Goal: Task Accomplishment & Management: Manage account settings

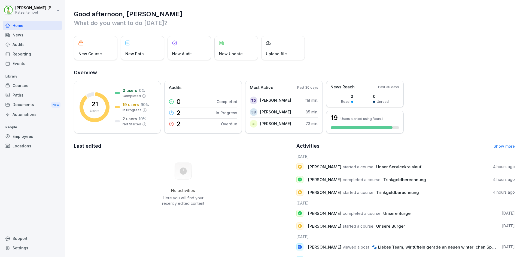
click at [20, 139] on div "Employees" at bounding box center [32, 137] width 59 height 10
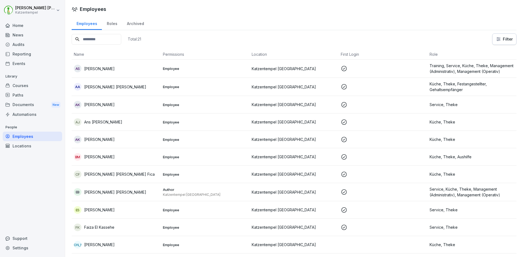
click at [102, 87] on p "[PERSON_NAME] [PERSON_NAME]" at bounding box center [115, 87] width 62 height 6
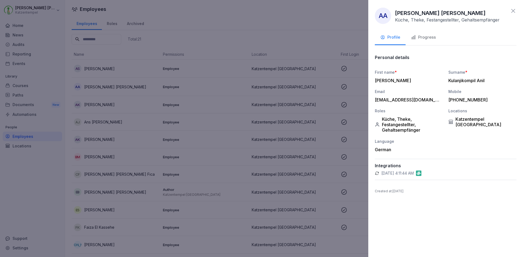
click at [428, 35] on div "Progress" at bounding box center [423, 37] width 25 height 6
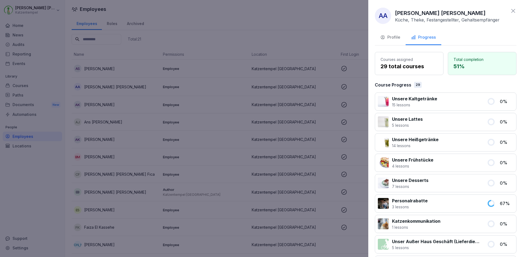
click at [99, 106] on div at bounding box center [261, 128] width 523 height 257
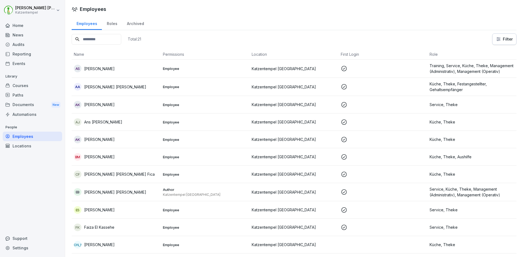
click at [99, 106] on p "[PERSON_NAME]" at bounding box center [99, 105] width 31 height 6
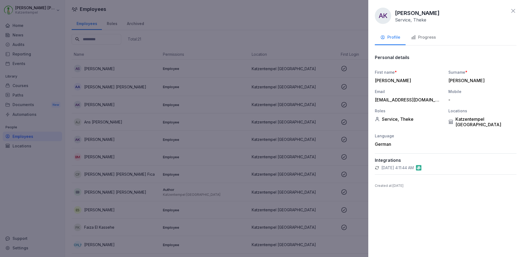
click at [427, 36] on div "Progress" at bounding box center [423, 37] width 25 height 6
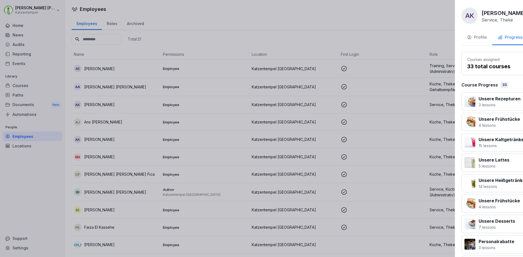
click at [92, 121] on div at bounding box center [261, 128] width 523 height 257
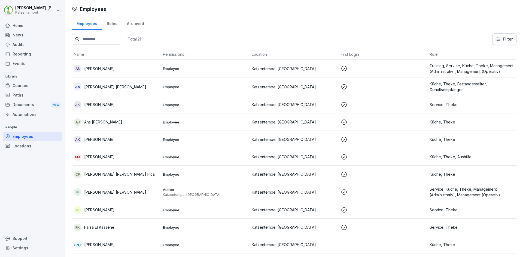
click at [92, 121] on p "Ans [PERSON_NAME]" at bounding box center [103, 122] width 38 height 6
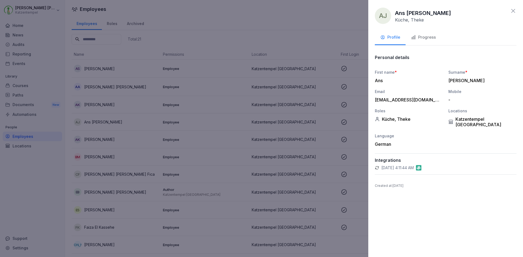
click at [428, 36] on div "Progress" at bounding box center [423, 37] width 25 height 6
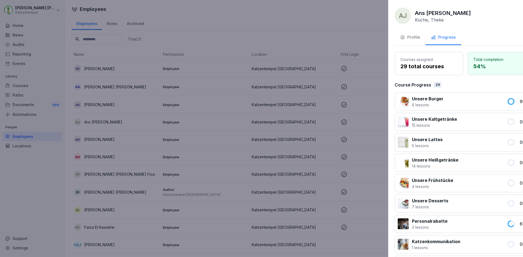
click at [104, 140] on div at bounding box center [261, 128] width 523 height 257
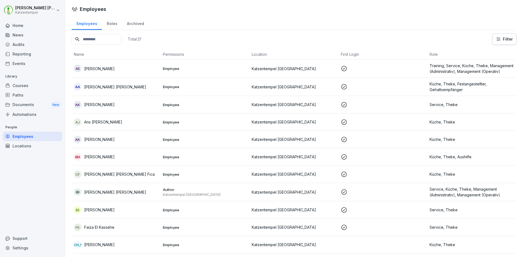
click at [104, 140] on p "[PERSON_NAME]" at bounding box center [99, 140] width 31 height 6
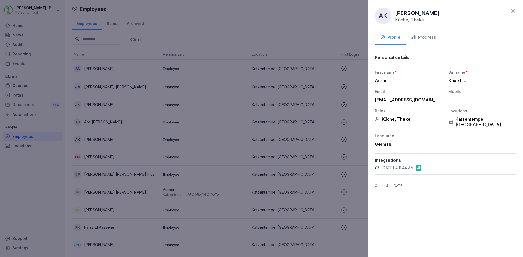
click at [421, 36] on div "Progress" at bounding box center [423, 37] width 25 height 6
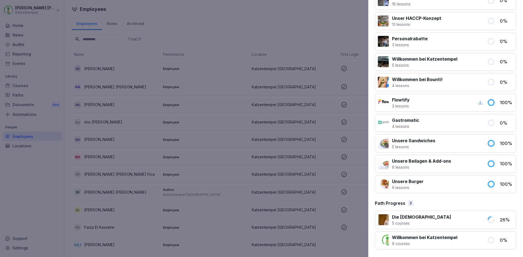
scroll to position [505, 0]
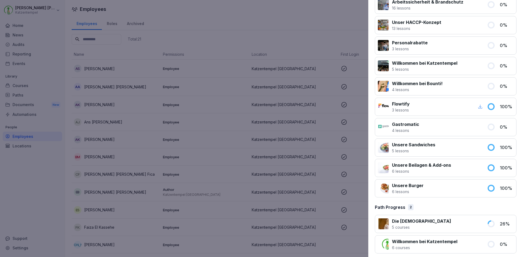
click at [418, 130] on p "4 lessons" at bounding box center [405, 131] width 27 height 6
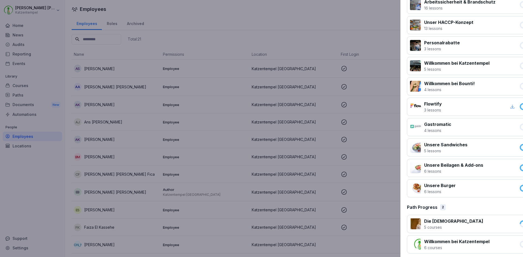
click at [229, 36] on div at bounding box center [261, 128] width 523 height 257
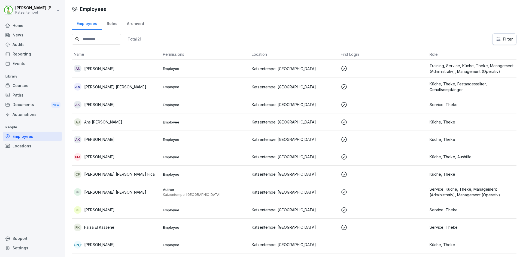
click at [26, 86] on div "Courses" at bounding box center [32, 86] width 59 height 10
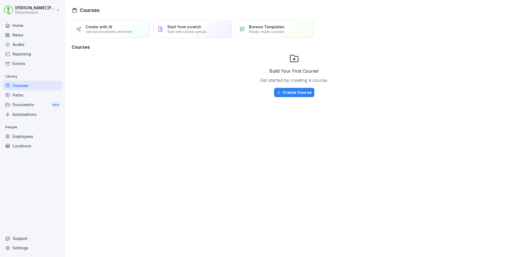
click at [20, 97] on div "Paths" at bounding box center [32, 95] width 59 height 10
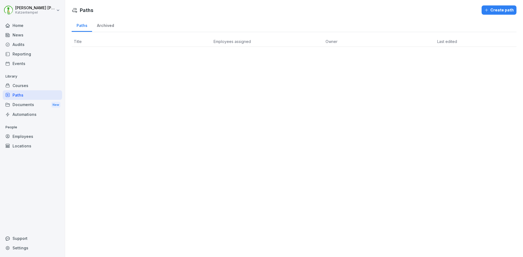
click at [19, 105] on div "Documents New" at bounding box center [32, 105] width 59 height 10
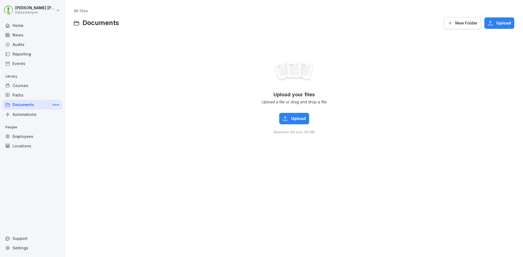
click at [20, 64] on div "Events" at bounding box center [32, 64] width 59 height 10
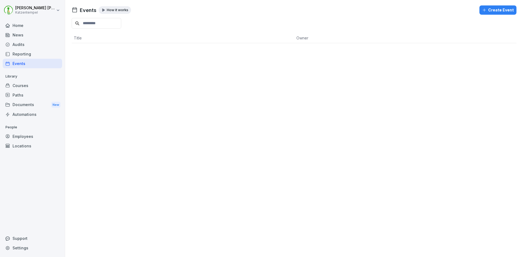
click at [22, 53] on div "Reporting" at bounding box center [32, 54] width 59 height 10
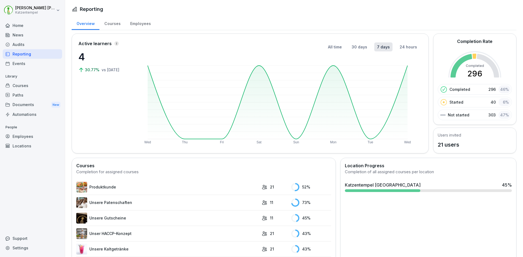
click at [111, 24] on div "Courses" at bounding box center [112, 23] width 26 height 14
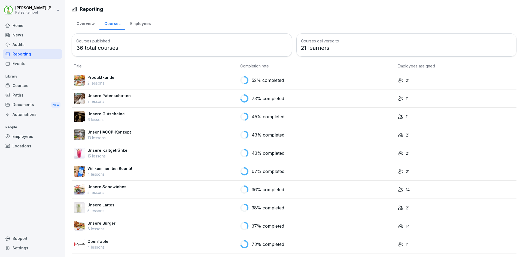
click at [141, 23] on div "Employees" at bounding box center [140, 23] width 30 height 14
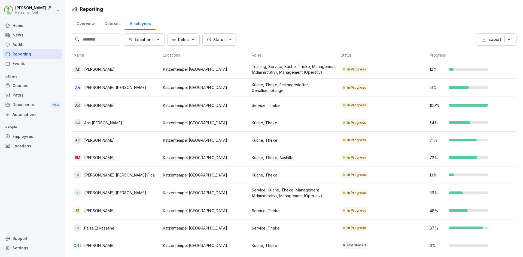
click at [87, 22] on div "Overview" at bounding box center [86, 23] width 28 height 14
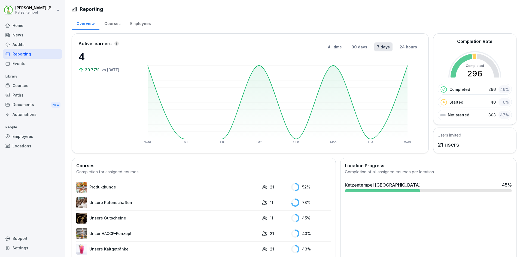
click at [28, 136] on div "Employees" at bounding box center [32, 137] width 59 height 10
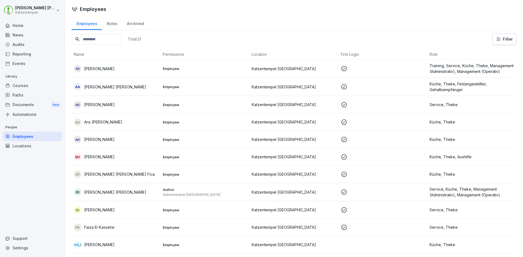
click at [21, 145] on div "Locations" at bounding box center [32, 146] width 59 height 10
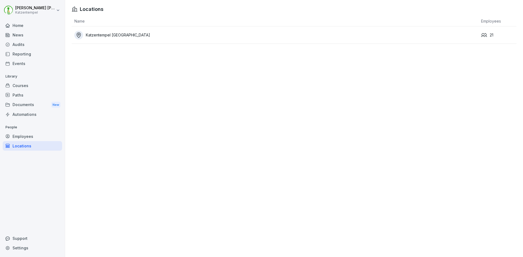
click at [25, 138] on div "Employees" at bounding box center [32, 137] width 59 height 10
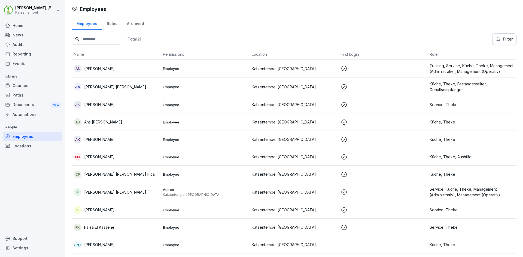
click at [28, 115] on div "Automations" at bounding box center [32, 115] width 59 height 10
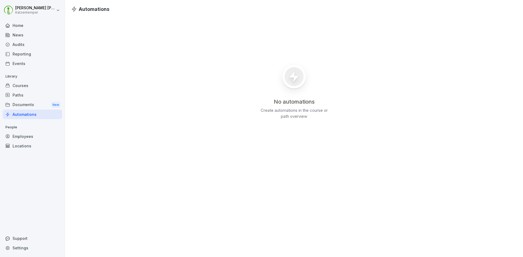
click at [26, 54] on div "Reporting" at bounding box center [32, 54] width 59 height 10
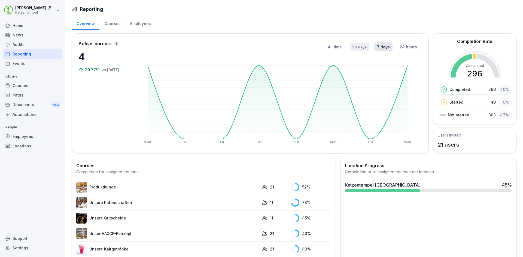
click at [355, 47] on button "30 days" at bounding box center [359, 47] width 19 height 8
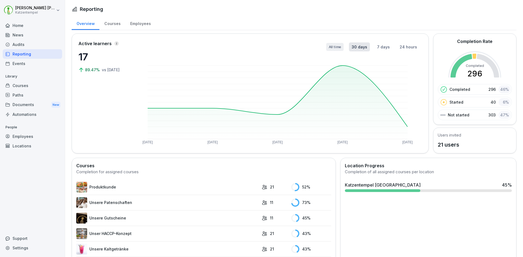
click at [335, 47] on button "All time" at bounding box center [334, 47] width 17 height 8
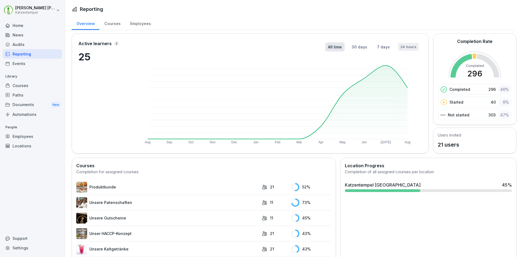
click at [404, 47] on button "24 hours" at bounding box center [408, 47] width 21 height 8
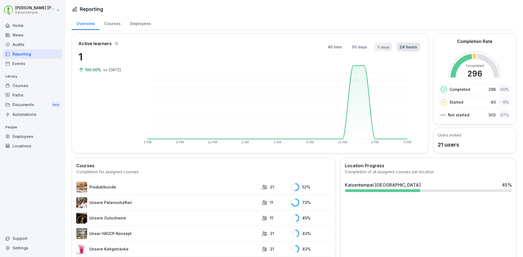
click at [382, 45] on button "7 days" at bounding box center [383, 47] width 17 height 8
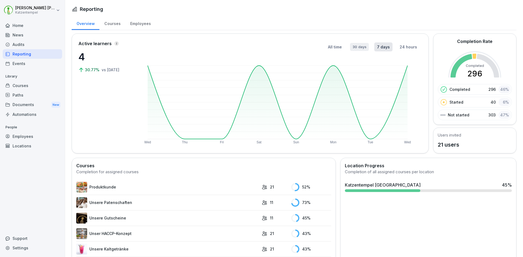
click at [361, 44] on button "30 days" at bounding box center [359, 47] width 19 height 8
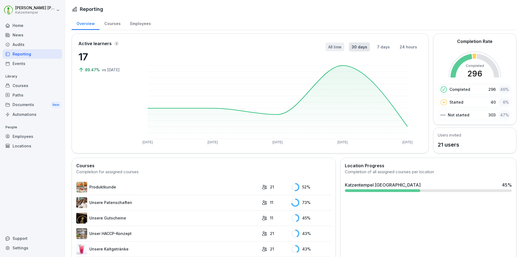
click at [339, 44] on button "All time" at bounding box center [334, 47] width 19 height 9
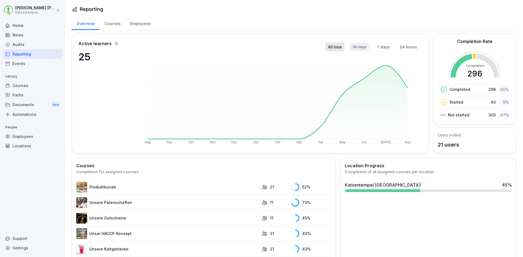
click at [357, 44] on button "30 days" at bounding box center [359, 47] width 19 height 8
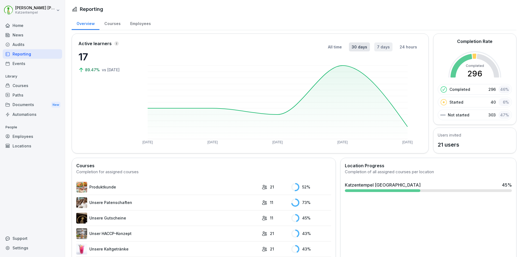
click at [383, 45] on button "7 days" at bounding box center [383, 46] width 18 height 9
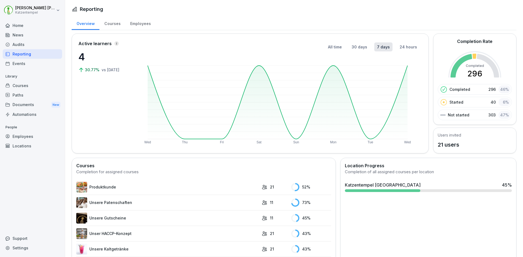
click at [19, 24] on div "Home" at bounding box center [32, 26] width 59 height 10
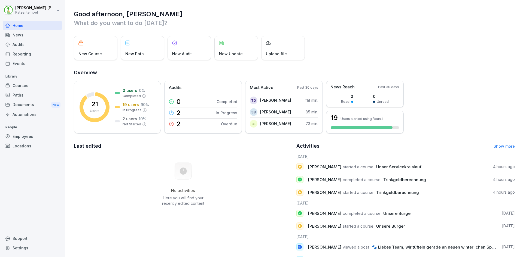
click at [58, 10] on html "[PERSON_NAME] [PERSON_NAME] Katzentempel Home News Audits Reporting Events Libr…" at bounding box center [261, 128] width 523 height 257
click at [57, 8] on html "[PERSON_NAME] [PERSON_NAME] Katzentempel Home News Audits Reporting Events Libr…" at bounding box center [261, 128] width 523 height 257
click at [26, 53] on div "Reporting" at bounding box center [32, 54] width 59 height 10
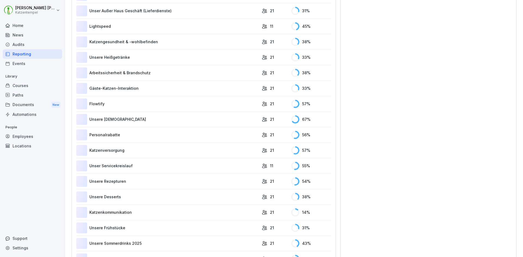
scroll to position [432, 0]
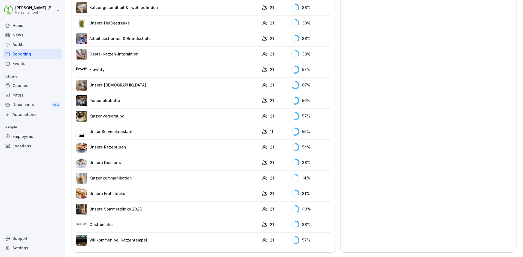
click at [97, 127] on link "Unser Servicekreislauf" at bounding box center [167, 131] width 183 height 11
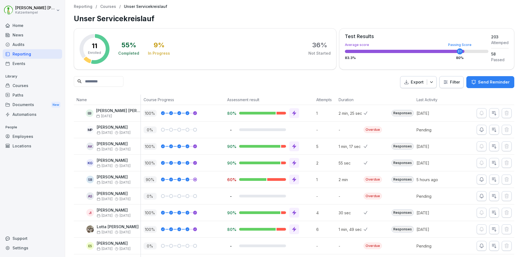
click at [491, 165] on icon "button" at bounding box center [493, 162] width 5 height 5
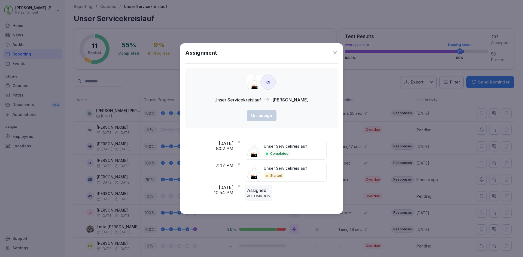
click at [335, 53] on icon at bounding box center [334, 52] width 3 height 3
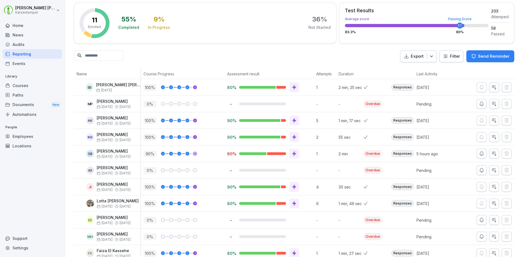
scroll to position [43, 0]
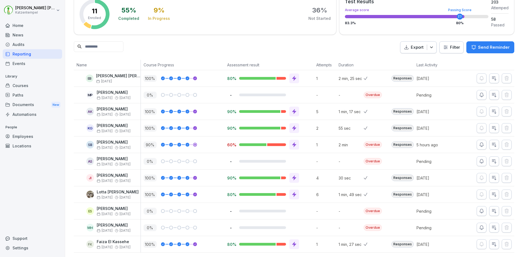
click at [479, 225] on icon "button" at bounding box center [481, 227] width 5 height 5
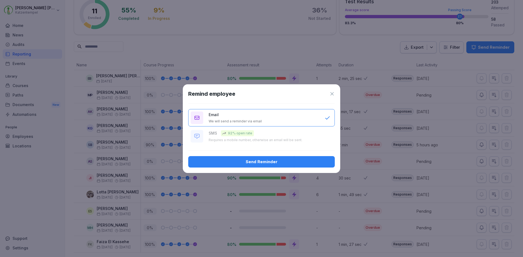
click at [332, 94] on icon at bounding box center [331, 93] width 3 height 3
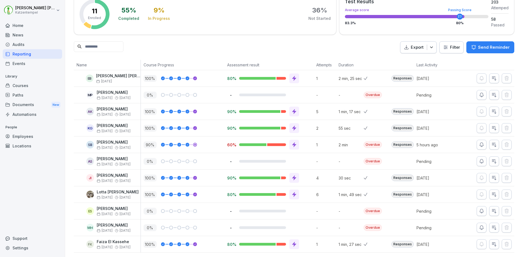
click at [91, 224] on div "MH" at bounding box center [90, 228] width 8 height 8
drag, startPoint x: 107, startPoint y: 218, endPoint x: 76, endPoint y: 223, distance: 31.4
click at [76, 223] on div "[PERSON_NAME] [PERSON_NAME] [DATE] [DATE]" at bounding box center [107, 228] width 67 height 16
click at [26, 138] on div "Employees" at bounding box center [32, 137] width 59 height 10
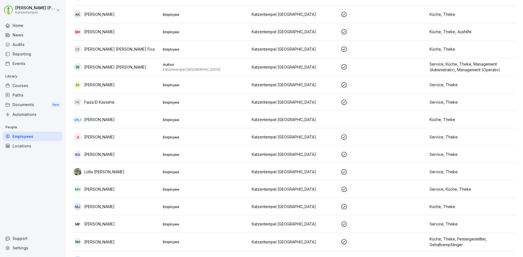
scroll to position [140, 0]
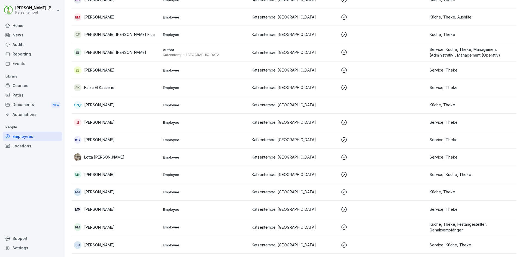
click at [101, 173] on p "[PERSON_NAME]" at bounding box center [99, 175] width 31 height 6
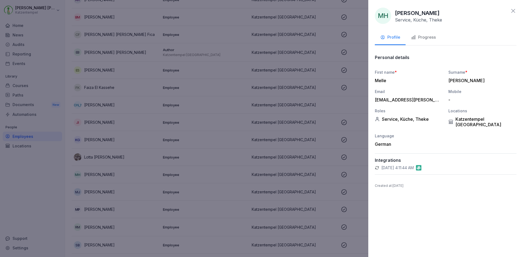
click at [449, 100] on div "-" at bounding box center [480, 99] width 65 height 5
drag, startPoint x: 450, startPoint y: 101, endPoint x: 480, endPoint y: 93, distance: 30.4
click at [480, 93] on div "Mobile" at bounding box center [482, 92] width 68 height 6
click at [449, 102] on div "-" at bounding box center [480, 99] width 65 height 5
click at [512, 8] on icon at bounding box center [513, 11] width 7 height 7
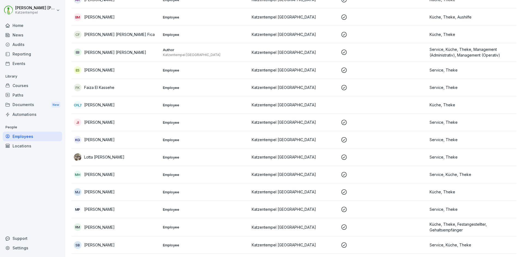
click at [16, 42] on div "Audits" at bounding box center [32, 45] width 59 height 10
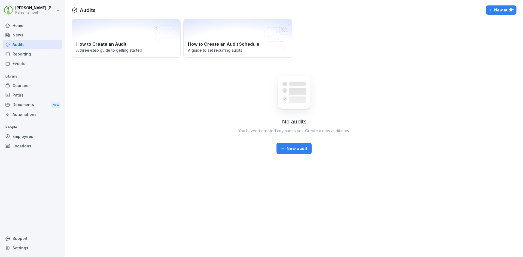
drag, startPoint x: 16, startPoint y: 42, endPoint x: 19, endPoint y: 36, distance: 7.1
click at [19, 36] on div "Home News Audits Reporting Events" at bounding box center [32, 45] width 59 height 48
click at [19, 36] on div "News" at bounding box center [32, 35] width 59 height 10
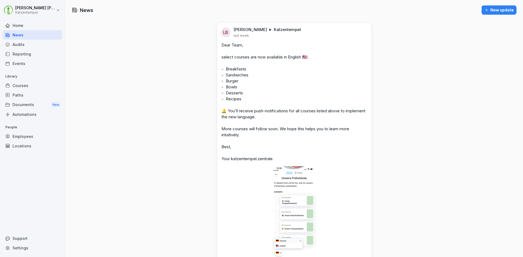
click at [245, 120] on p "Dear Team, select courses are now available in English 🇺🇸: - Breakfasts - Sandw…" at bounding box center [293, 102] width 145 height 120
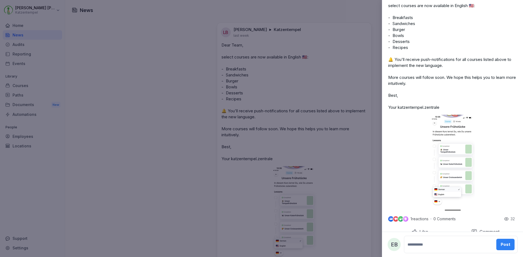
scroll to position [57, 0]
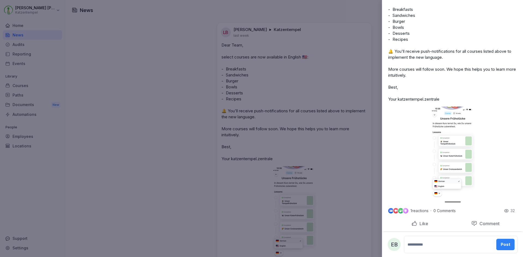
click at [414, 224] on div "Like" at bounding box center [419, 224] width 17 height 6
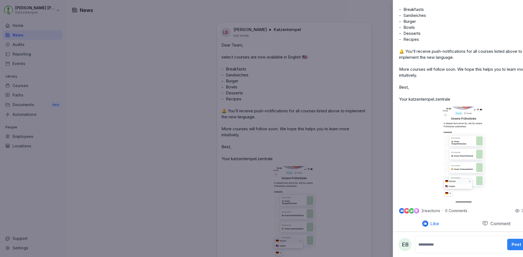
click at [88, 131] on div at bounding box center [261, 128] width 523 height 257
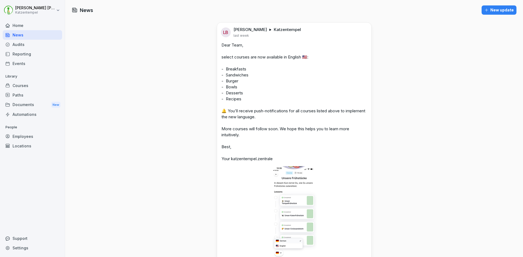
click at [25, 113] on div "Automations" at bounding box center [32, 115] width 59 height 10
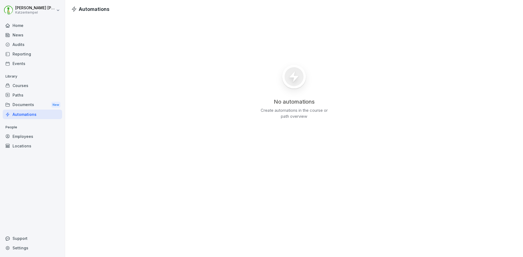
click at [18, 65] on div "Events" at bounding box center [32, 64] width 59 height 10
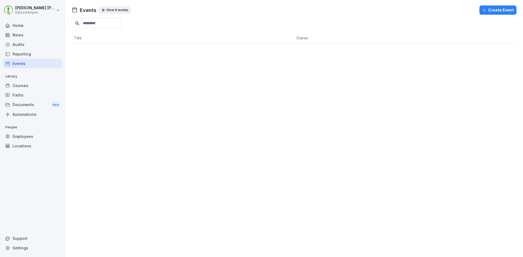
click at [23, 50] on div "Reporting" at bounding box center [32, 54] width 59 height 10
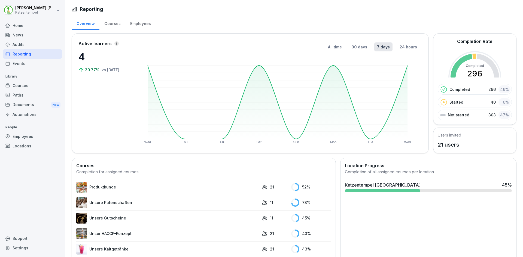
click at [103, 187] on link "Produktkunde" at bounding box center [167, 187] width 183 height 11
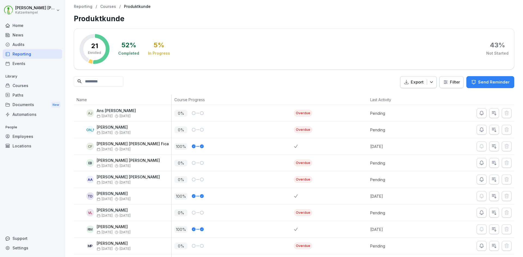
click at [23, 34] on div "News" at bounding box center [32, 35] width 59 height 10
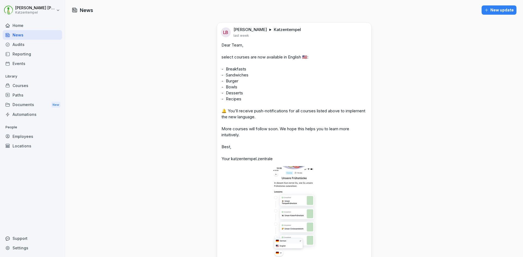
click at [19, 53] on div "Reporting" at bounding box center [32, 54] width 59 height 10
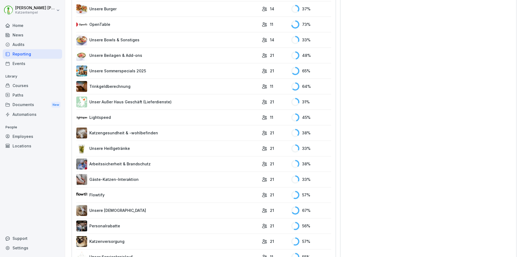
scroll to position [309, 0]
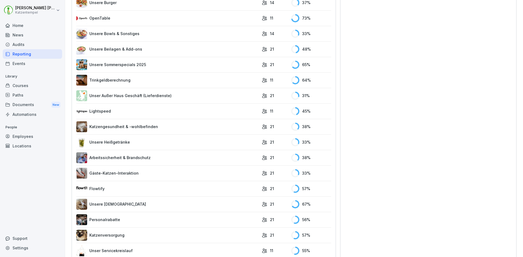
click at [90, 112] on link "Lightspeed" at bounding box center [167, 111] width 183 height 11
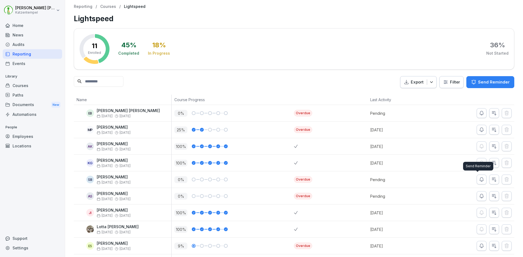
click at [479, 180] on icon "button" at bounding box center [481, 179] width 5 height 5
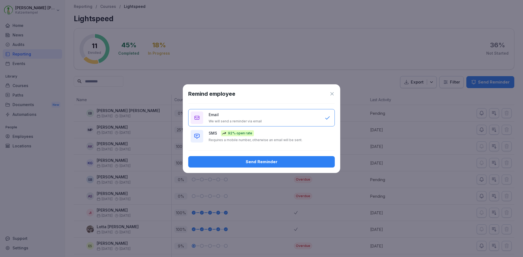
click at [257, 139] on p "Requires a mobile number, otherwise an email will be sent." at bounding box center [256, 140] width 94 height 4
click at [260, 159] on div "Send Reminder" at bounding box center [262, 162] width 138 height 6
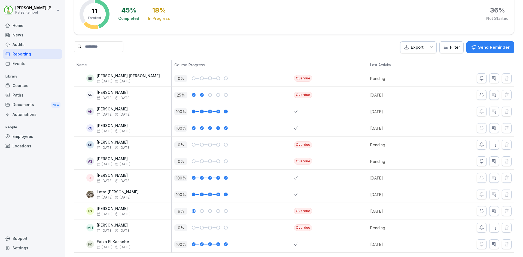
scroll to position [43, 0]
click at [479, 225] on icon "button" at bounding box center [481, 227] width 5 height 5
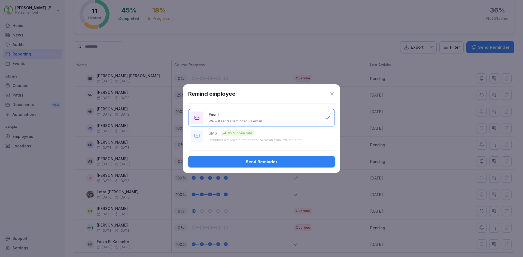
click at [270, 162] on div "Send Reminder" at bounding box center [262, 162] width 138 height 6
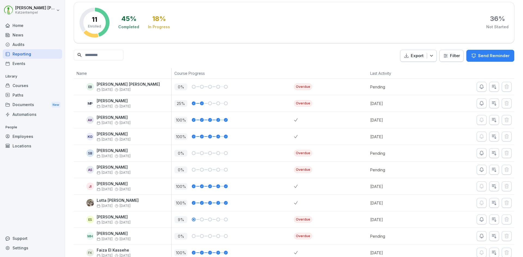
scroll to position [0, 0]
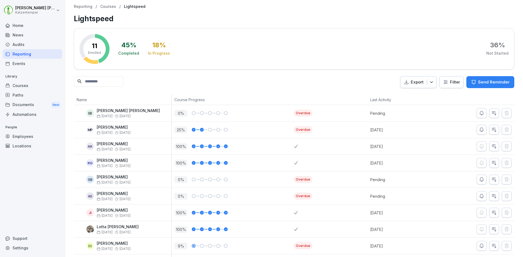
click at [110, 7] on p "Courses" at bounding box center [108, 6] width 16 height 5
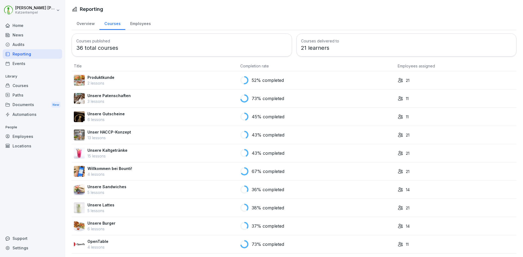
click at [102, 75] on p "Produktkunde" at bounding box center [100, 78] width 27 height 6
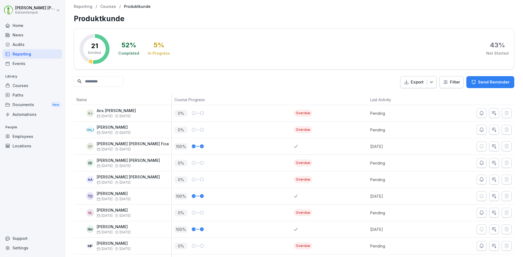
click at [105, 6] on p "Courses" at bounding box center [108, 6] width 16 height 5
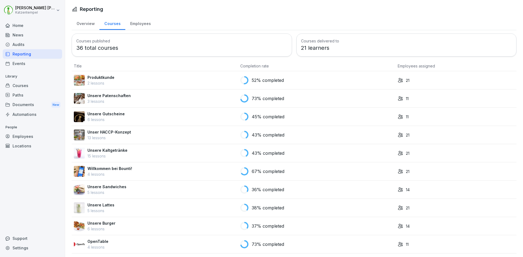
click at [99, 131] on p "Unser HACCP-Konzept" at bounding box center [109, 132] width 44 height 6
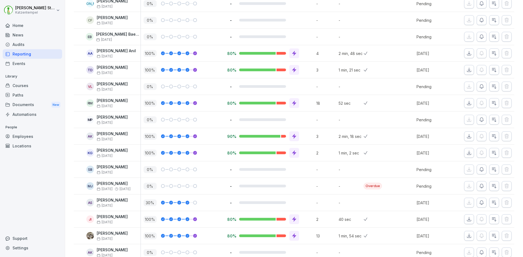
scroll to position [132, 0]
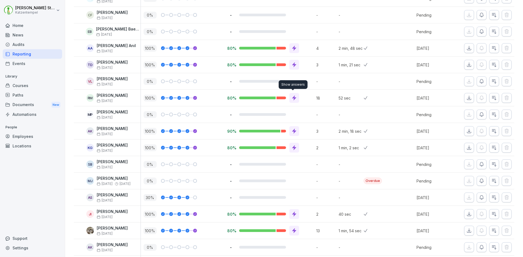
click at [294, 99] on icon at bounding box center [294, 98] width 4 height 5
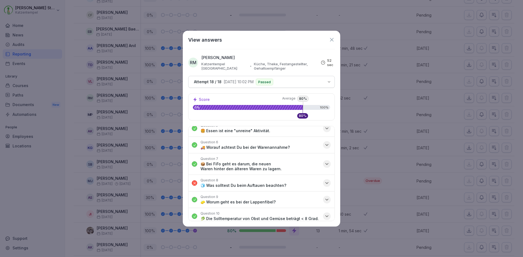
scroll to position [86, 0]
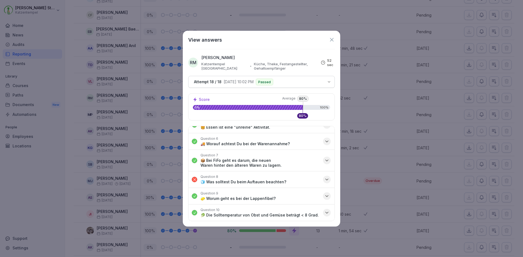
click at [324, 141] on icon "button" at bounding box center [326, 141] width 5 height 5
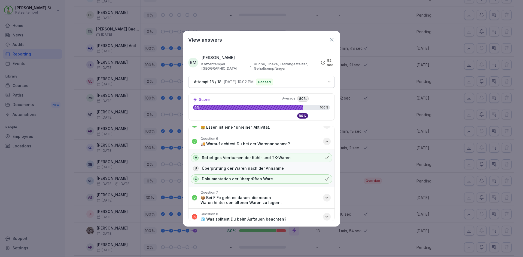
drag, startPoint x: 322, startPoint y: 141, endPoint x: 332, endPoint y: 187, distance: 47.1
click at [332, 187] on div "Question 1 🔠 Was bedeutet die Abkürzung HACCP? Question 2 🧑‍🎓 Wie oft muss die …" at bounding box center [261, 173] width 147 height 95
click at [325, 199] on icon "button" at bounding box center [326, 197] width 3 height 1
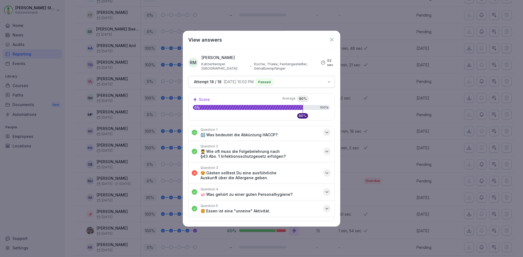
scroll to position [0, 0]
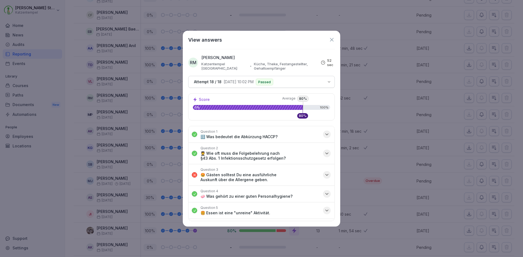
click at [324, 133] on icon "button" at bounding box center [326, 134] width 5 height 5
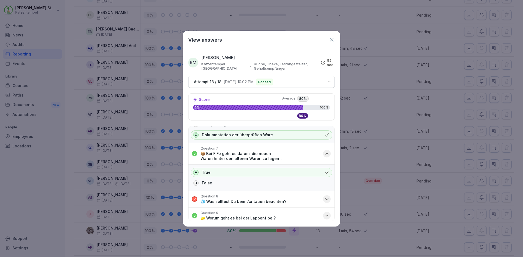
scroll to position [197, 0]
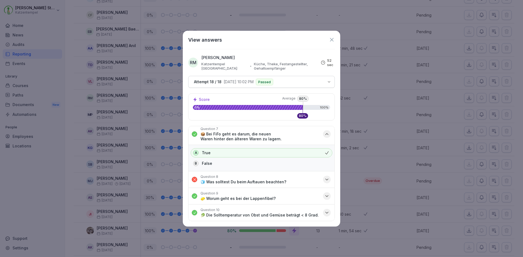
click at [324, 178] on icon "button" at bounding box center [326, 179] width 5 height 5
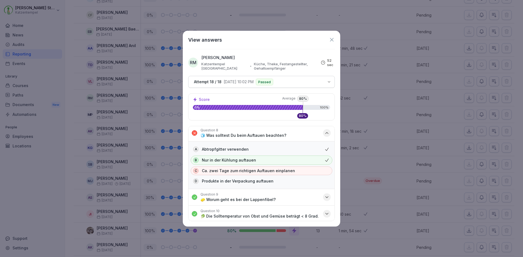
scroll to position [244, 0]
click at [324, 196] on icon "button" at bounding box center [326, 196] width 5 height 5
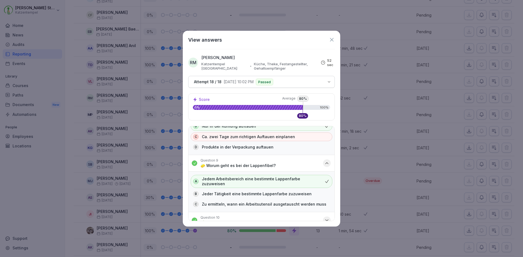
scroll to position [285, 0]
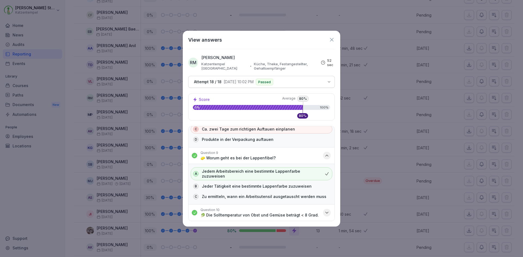
click at [324, 211] on icon "button" at bounding box center [326, 212] width 5 height 5
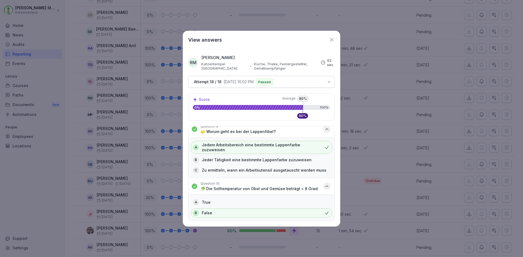
click at [330, 41] on icon at bounding box center [332, 40] width 6 height 6
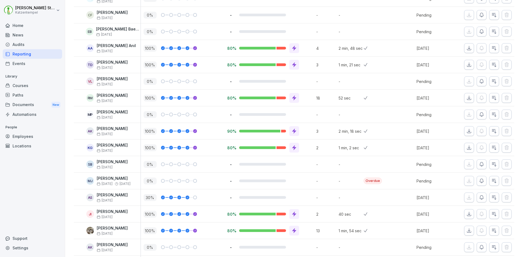
click at [492, 98] on icon "button" at bounding box center [494, 98] width 4 height 4
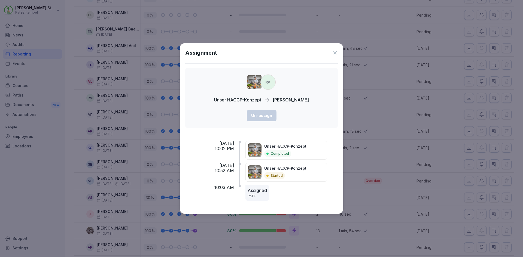
click at [333, 50] on icon at bounding box center [334, 52] width 5 height 5
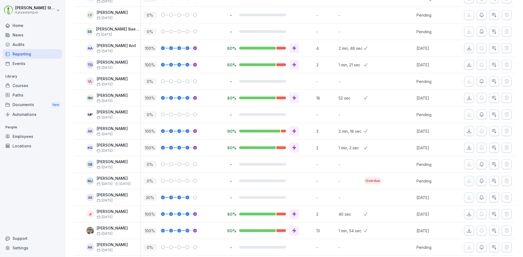
click at [479, 114] on icon "button" at bounding box center [481, 114] width 5 height 5
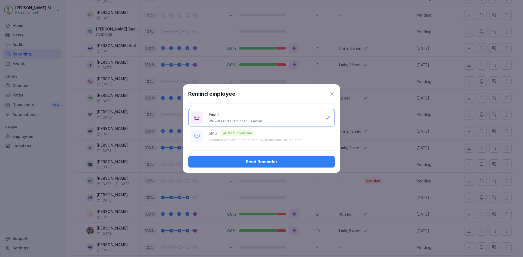
click at [274, 160] on div "Send Reminder" at bounding box center [262, 162] width 138 height 6
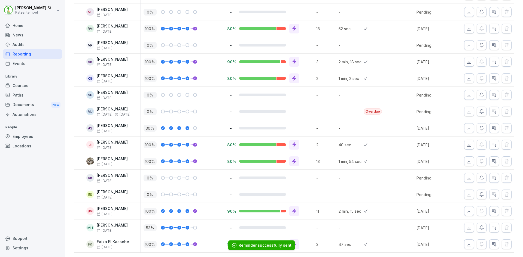
scroll to position [209, 0]
click at [479, 225] on icon "button" at bounding box center [481, 227] width 5 height 5
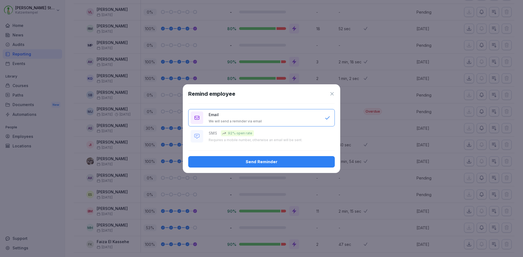
click at [264, 159] on div "Send Reminder" at bounding box center [262, 162] width 138 height 6
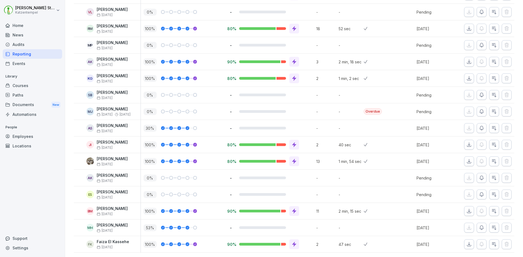
click at [479, 175] on icon "button" at bounding box center [481, 177] width 5 height 5
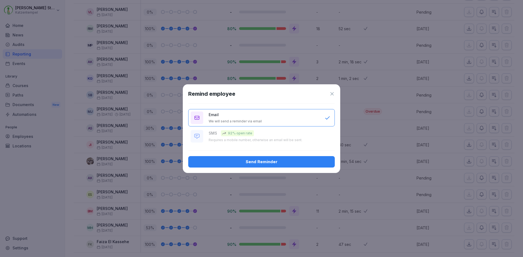
click at [260, 160] on div "Send Reminder" at bounding box center [262, 162] width 138 height 6
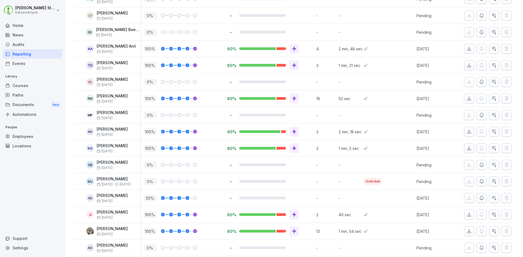
scroll to position [133, 0]
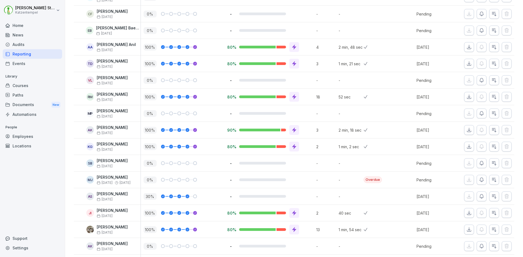
click at [479, 163] on icon "button" at bounding box center [481, 163] width 5 height 5
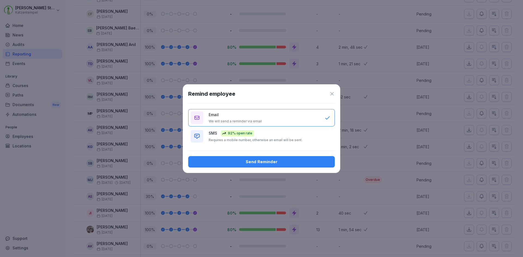
click at [285, 136] on div "SMS 92% open rate Requires a mobile number, otherwise an email will be sent." at bounding box center [264, 136] width 111 height 12
click at [285, 162] on div "Send Reminder" at bounding box center [262, 162] width 138 height 6
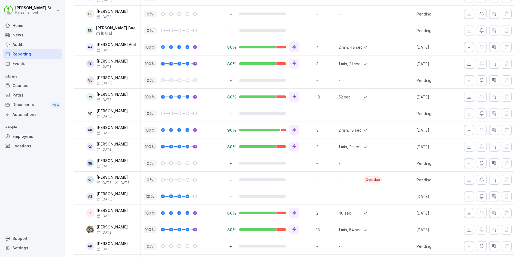
scroll to position [0, 0]
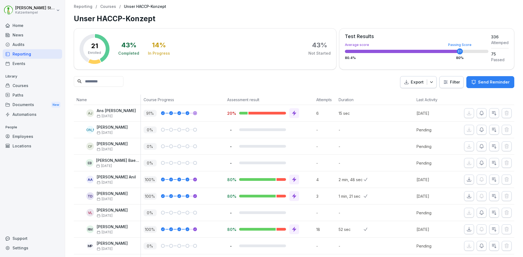
click at [105, 5] on p "Courses" at bounding box center [108, 6] width 16 height 5
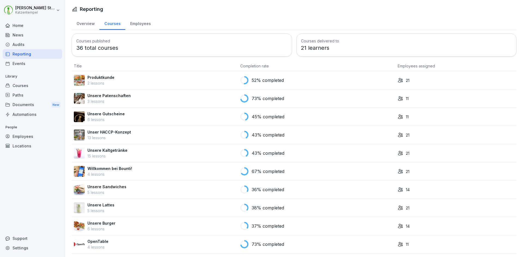
click at [99, 243] on p "OpenTable" at bounding box center [97, 242] width 21 height 6
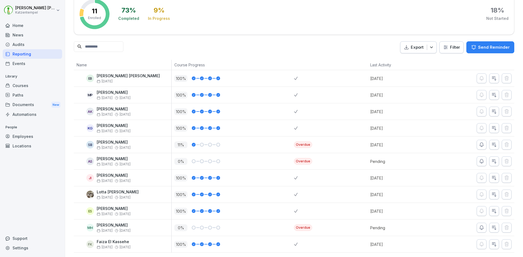
scroll to position [43, 0]
